Goal: Find specific page/section: Find specific page/section

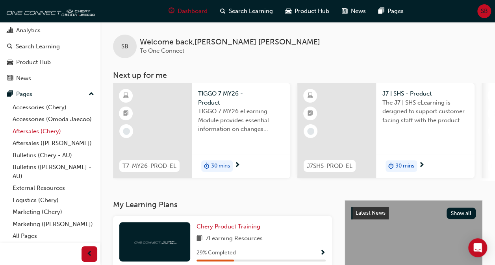
scroll to position [44, 0]
click at [26, 238] on link "All Pages" at bounding box center [53, 236] width 88 height 12
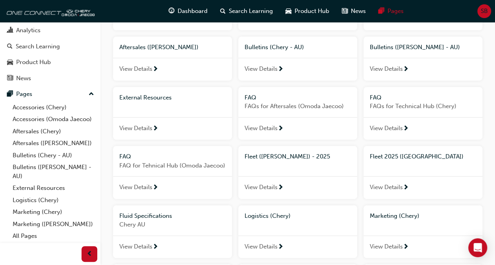
scroll to position [118, 0]
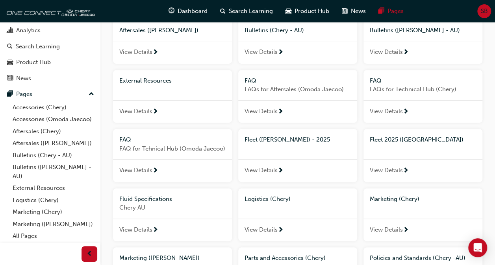
click at [389, 172] on span "View Details" at bounding box center [385, 170] width 33 height 9
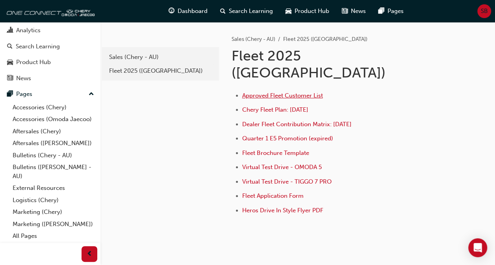
click at [281, 92] on span "Approved Fleet Customer List" at bounding box center [282, 95] width 81 height 7
